Goal: Information Seeking & Learning: Understand process/instructions

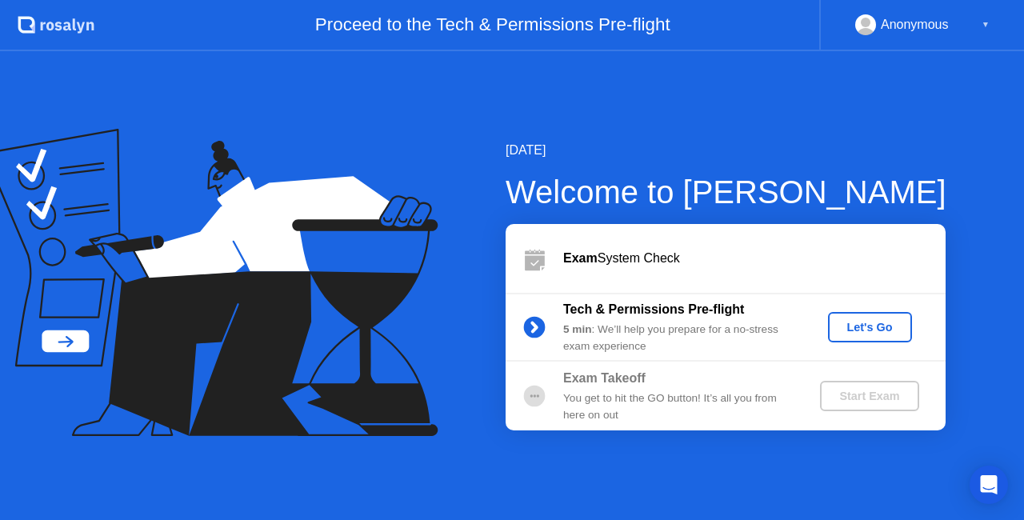
click at [867, 323] on div "Let's Go" at bounding box center [869, 327] width 71 height 13
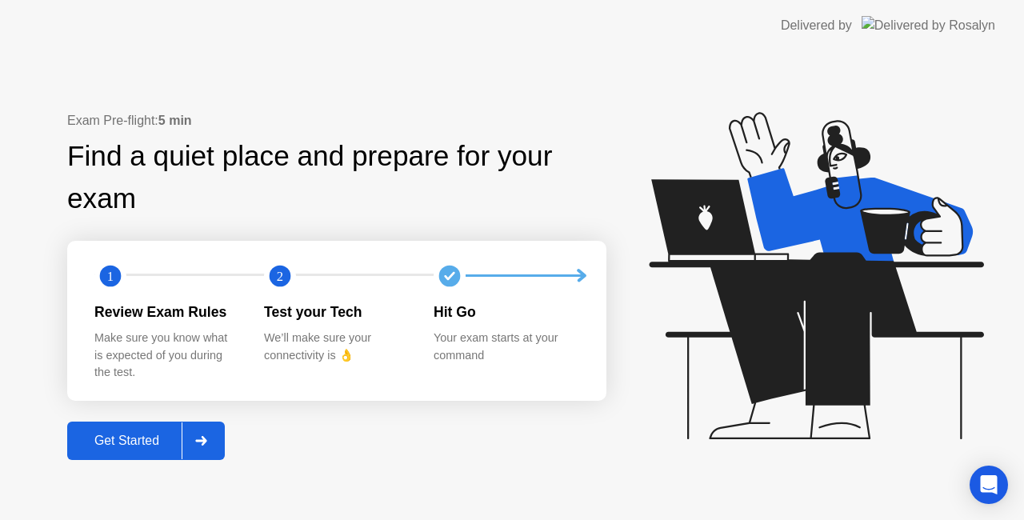
click at [149, 433] on div "Get Started" at bounding box center [127, 440] width 110 height 14
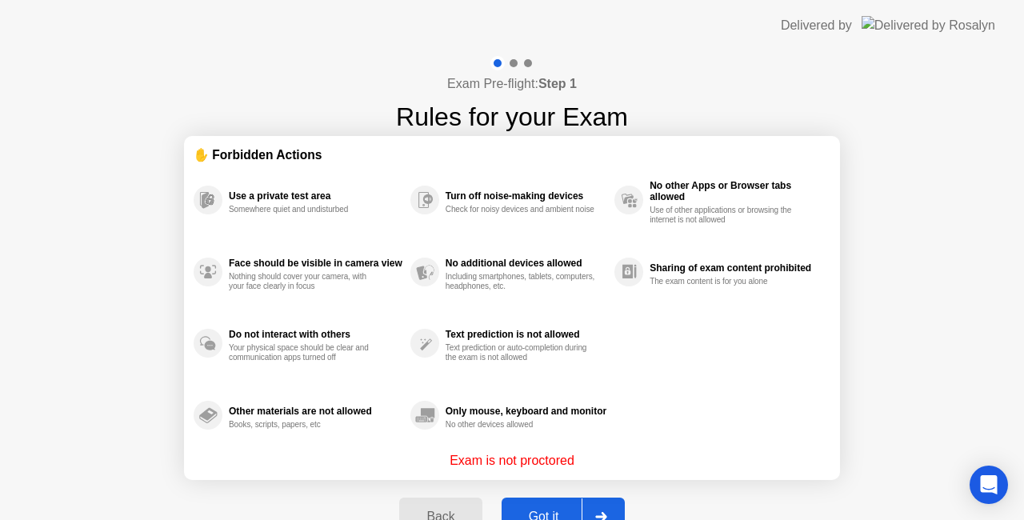
click at [544, 515] on div "Got it" at bounding box center [543, 516] width 75 height 14
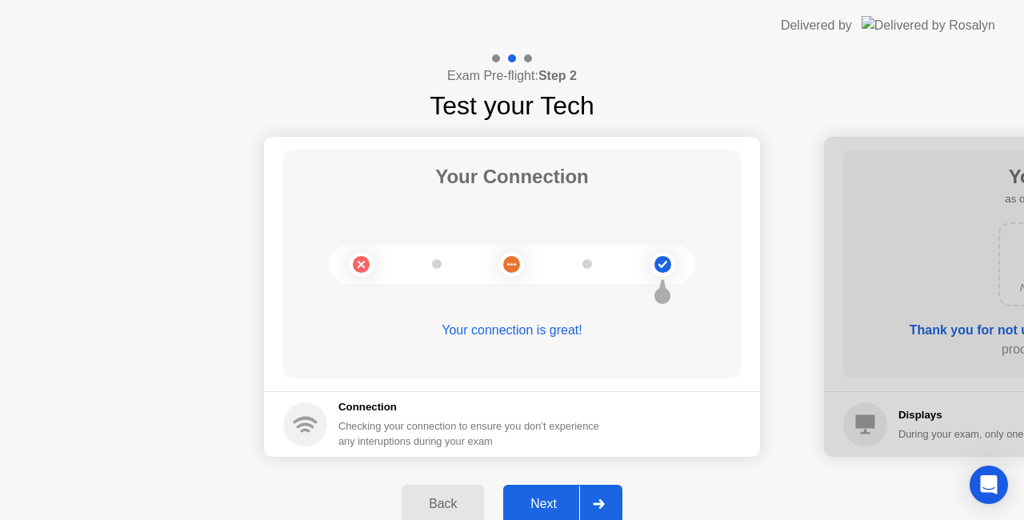
click at [545, 499] on div "Next" at bounding box center [543, 504] width 71 height 14
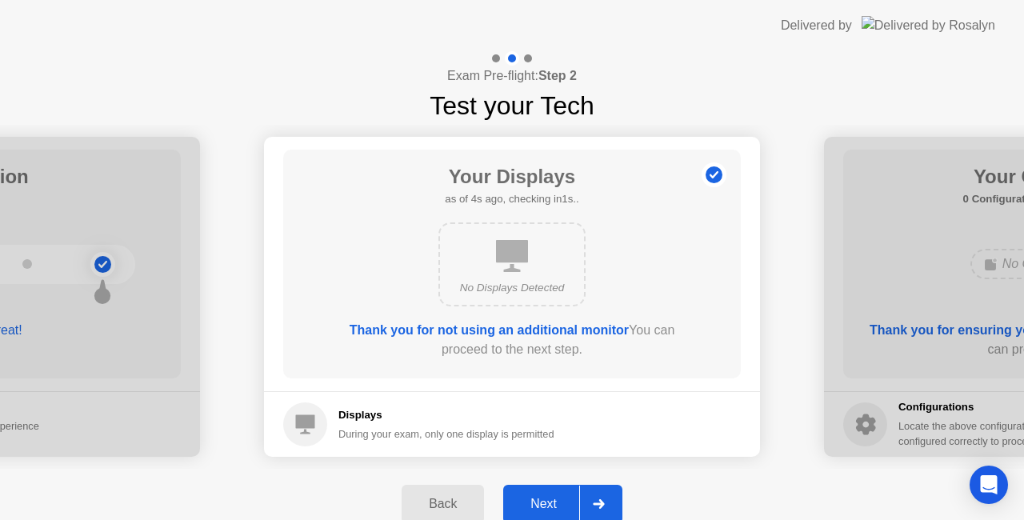
click at [551, 500] on div "Next" at bounding box center [543, 504] width 71 height 14
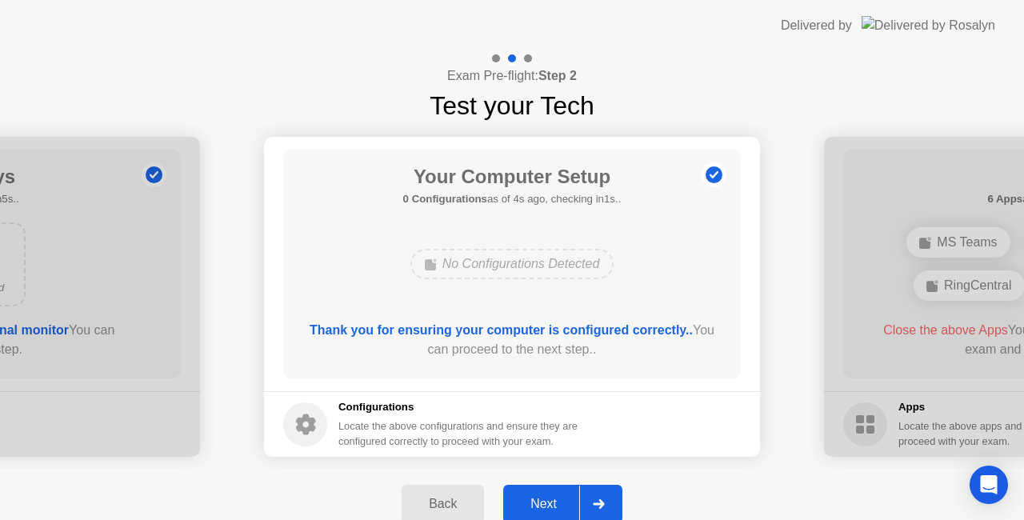
click at [551, 499] on div "Next" at bounding box center [543, 504] width 71 height 14
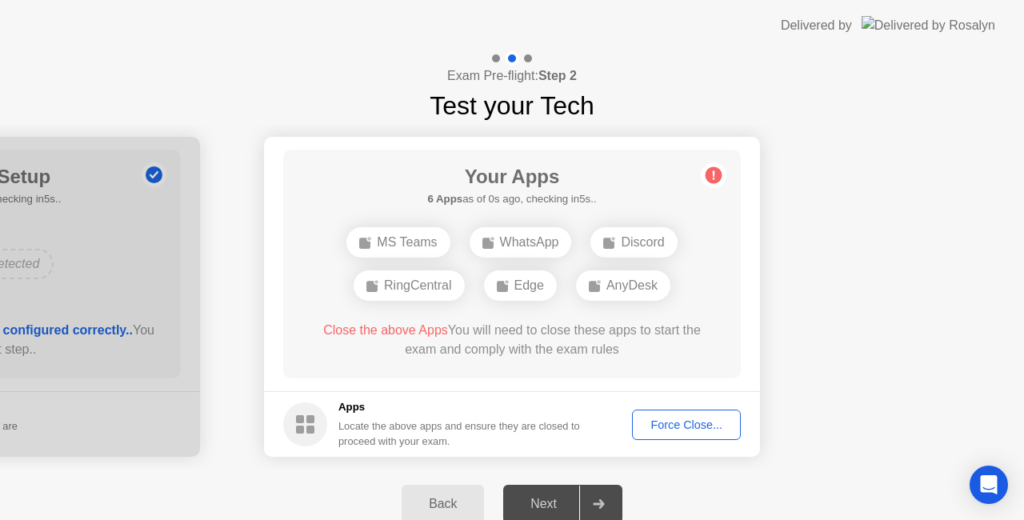
click at [681, 433] on button "Force Close..." at bounding box center [686, 424] width 109 height 30
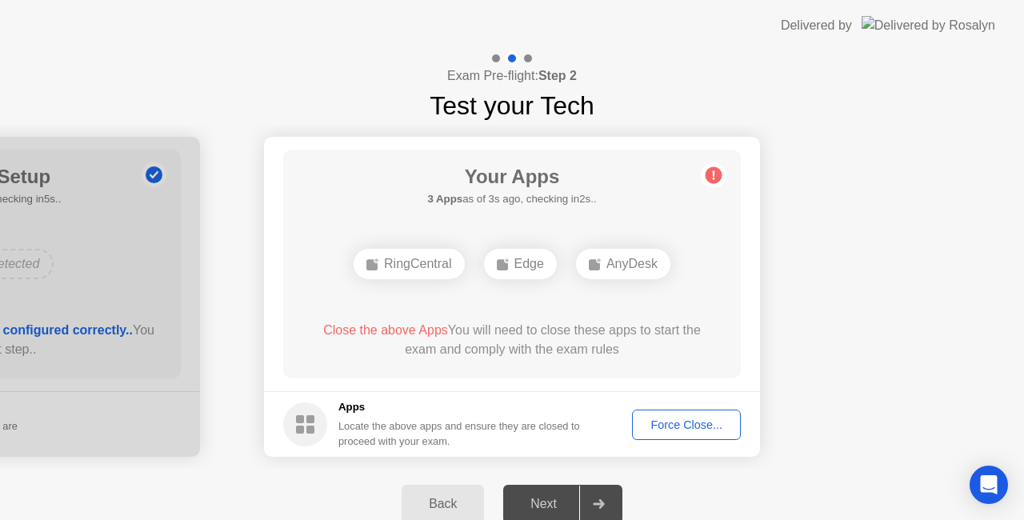
click at [708, 418] on div "Force Close..." at bounding box center [686, 424] width 98 height 13
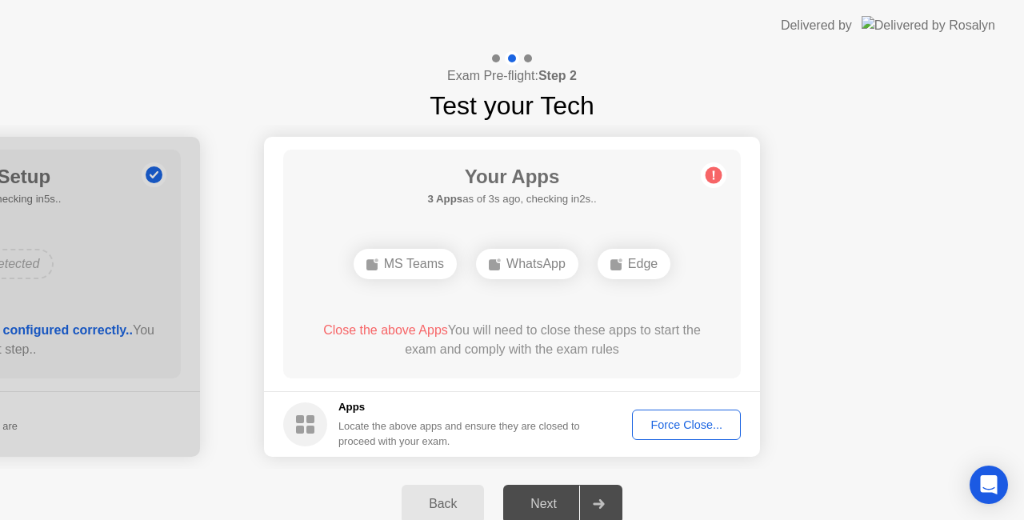
click at [674, 423] on div "Force Close..." at bounding box center [686, 424] width 98 height 13
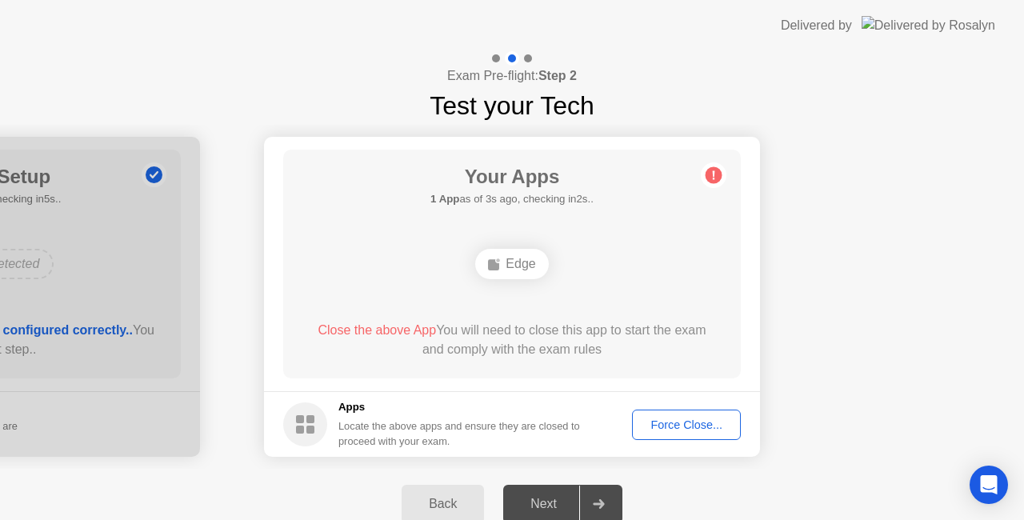
click at [673, 426] on div "Force Close..." at bounding box center [686, 424] width 98 height 13
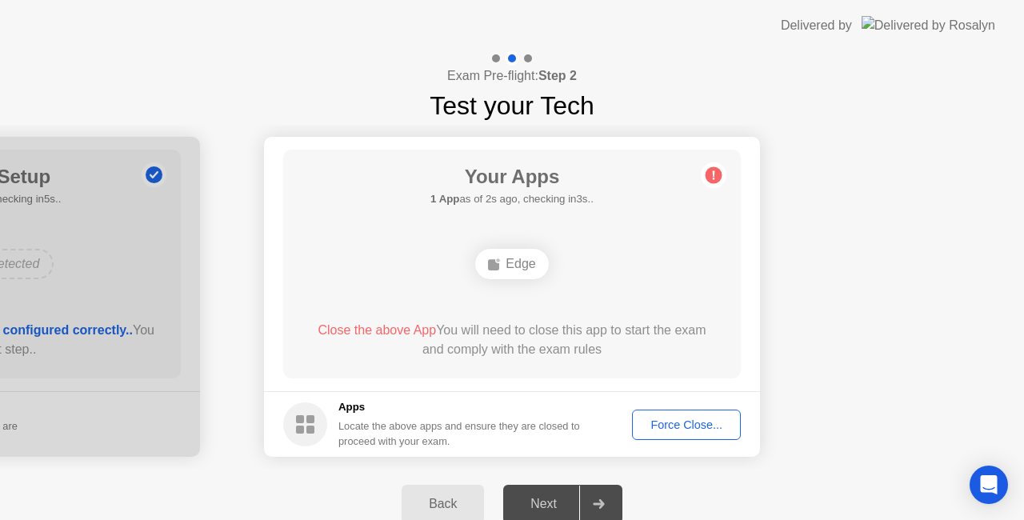
click at [369, 330] on span "Close the above App" at bounding box center [376, 330] width 118 height 14
click at [683, 425] on div "Force Close..." at bounding box center [686, 424] width 98 height 13
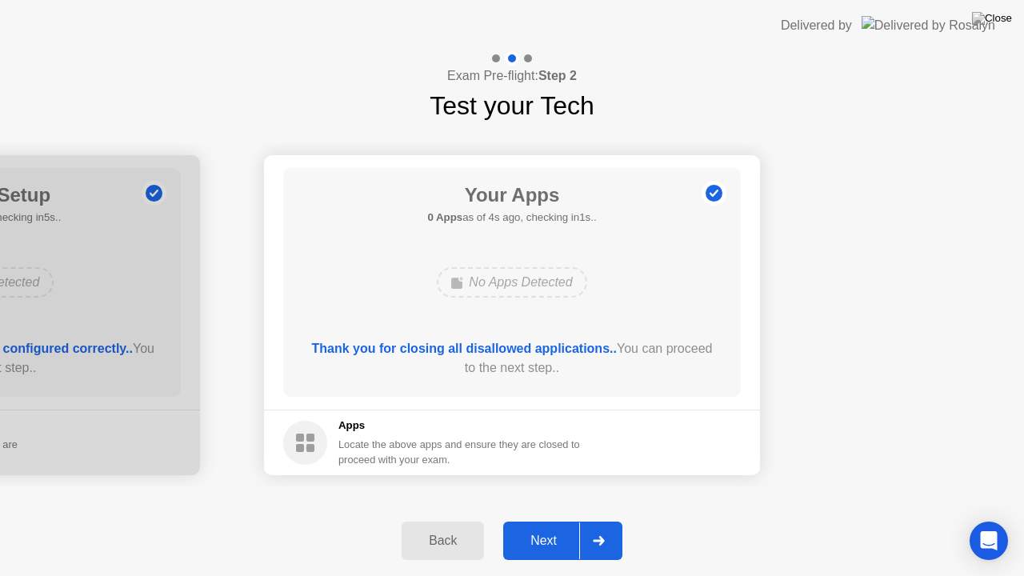
click at [560, 519] on div "Next" at bounding box center [543, 540] width 71 height 14
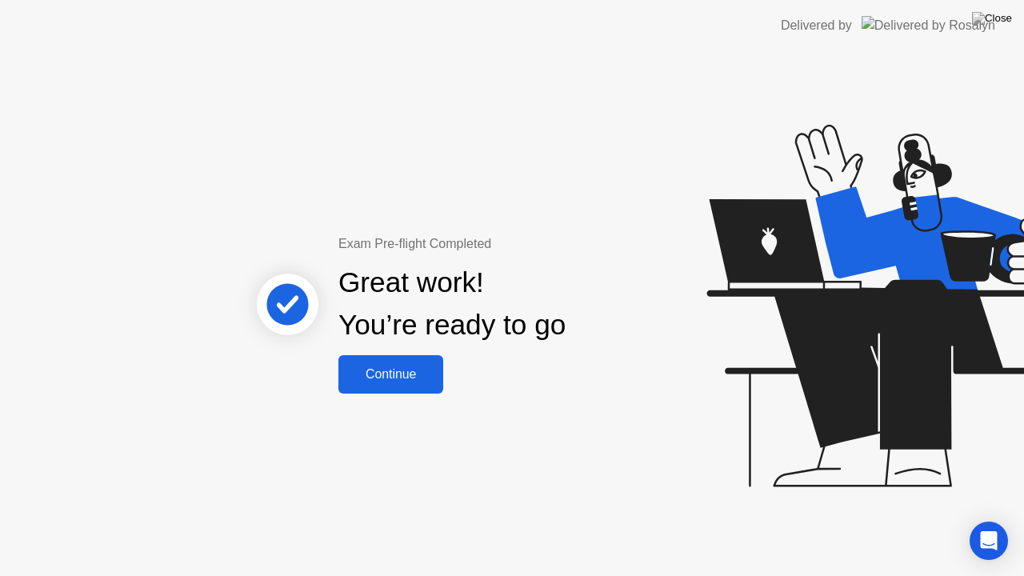
click at [404, 369] on div "Continue" at bounding box center [390, 374] width 95 height 14
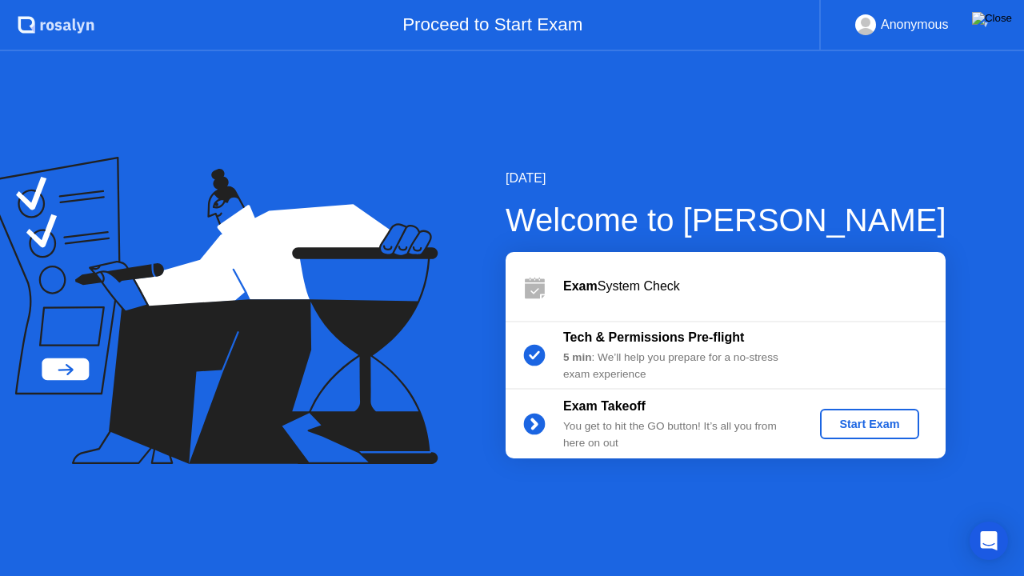
click at [1004, 24] on img at bounding box center [992, 18] width 40 height 13
